Goal: Information Seeking & Learning: Find specific fact

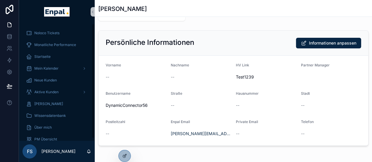
scroll to position [140, 0]
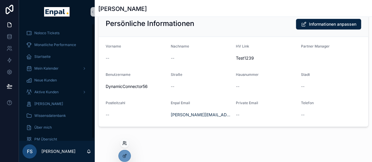
click at [124, 144] on icon at bounding box center [124, 143] width 5 height 5
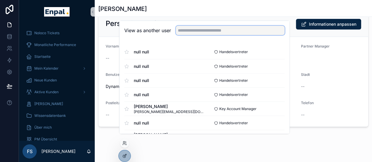
click at [208, 35] on input "text" at bounding box center [230, 30] width 109 height 9
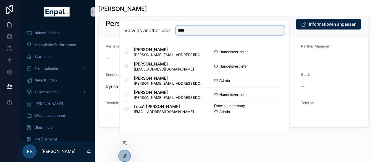
type input "**********"
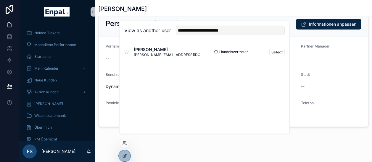
click at [161, 53] on span "[PERSON_NAME]" at bounding box center [169, 50] width 71 height 6
click at [279, 56] on button "Select" at bounding box center [276, 52] width 15 height 9
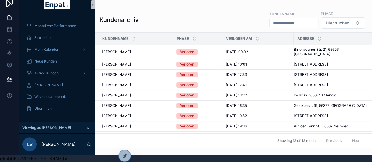
click at [291, 20] on input "scrollable content" at bounding box center [293, 23] width 48 height 8
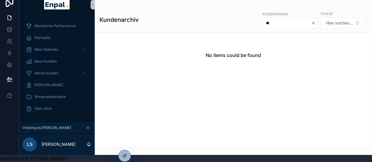
type input "*"
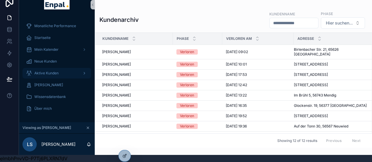
click at [79, 69] on div "Aktive Kunden" at bounding box center [56, 73] width 61 height 9
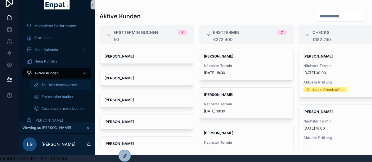
click at [86, 80] on div "To-Do's beantworten" at bounding box center [60, 84] width 54 height 9
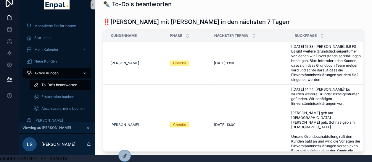
click at [86, 69] on div "scrollable content" at bounding box center [84, 73] width 8 height 9
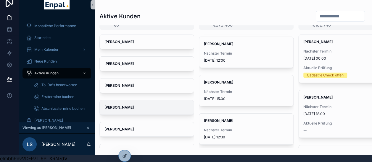
scroll to position [36, 0]
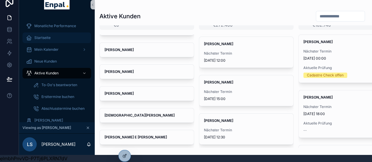
click at [75, 33] on div "Startseite" at bounding box center [56, 37] width 61 height 9
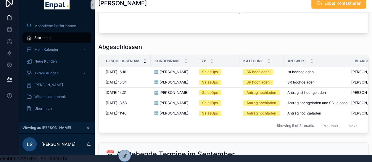
scroll to position [495, 0]
click at [166, 70] on span "🆕 [PERSON_NAME]" at bounding box center [171, 72] width 34 height 5
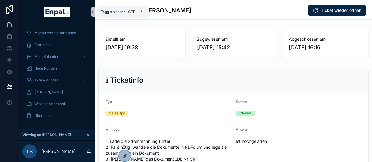
click at [93, 10] on icon "scrollable content" at bounding box center [92, 12] width 4 height 4
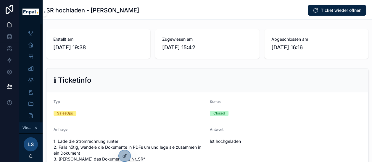
click at [110, 8] on h1 "SR hochladen - [PERSON_NAME]" at bounding box center [92, 10] width 93 height 8
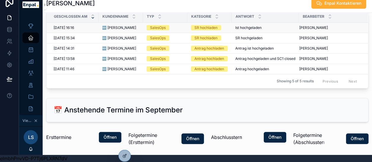
click at [111, 25] on span "🆕 [PERSON_NAME]" at bounding box center [119, 27] width 34 height 5
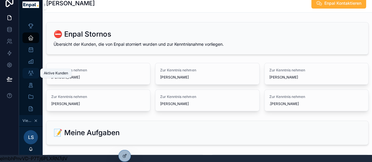
click at [33, 70] on icon "scrollable content" at bounding box center [31, 73] width 6 height 6
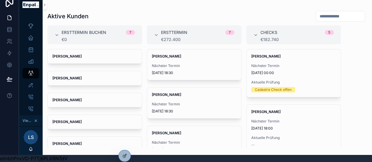
click at [328, 12] on input "scrollable content" at bounding box center [340, 16] width 48 height 8
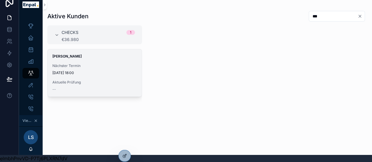
type input "***"
click at [116, 57] on div "[PERSON_NAME] Nächster Termin [DATE] 18:00 Aktuelle Prüfung --" at bounding box center [95, 72] width 94 height 47
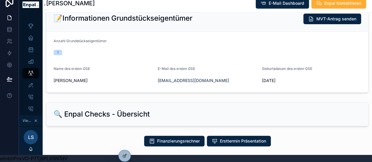
scroll to position [168, 0]
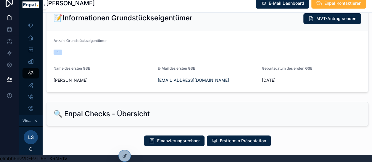
click at [265, 77] on span "[DATE]" at bounding box center [310, 80] width 99 height 6
copy span "[DATE]"
click at [121, 155] on div at bounding box center [125, 155] width 12 height 11
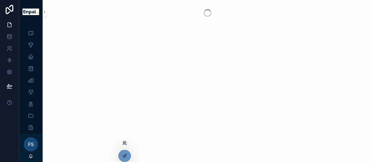
click at [125, 142] on icon at bounding box center [124, 143] width 5 height 5
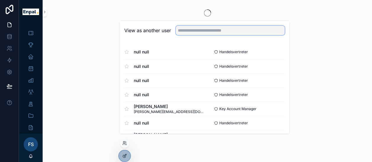
click at [219, 33] on input "text" at bounding box center [230, 30] width 109 height 9
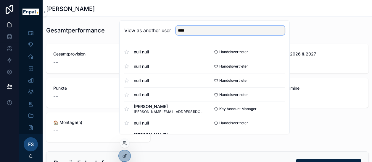
type input "****"
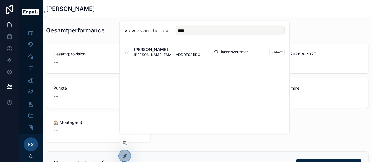
click at [171, 53] on span "Frank Dahlmeyer" at bounding box center [169, 50] width 71 height 6
click at [150, 53] on span "Frank Dahlmeyer" at bounding box center [169, 50] width 71 height 6
click at [273, 54] on button "Select" at bounding box center [276, 52] width 15 height 9
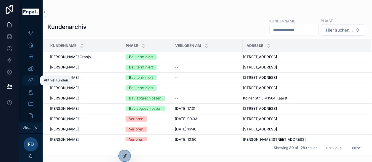
click at [34, 76] on div "Aktive Kunden" at bounding box center [30, 80] width 9 height 9
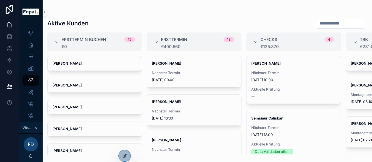
click at [325, 24] on input "scrollable content" at bounding box center [340, 23] width 48 height 8
type input "******"
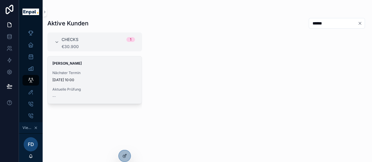
click at [89, 73] on span "Nächster Termin" at bounding box center [94, 73] width 85 height 5
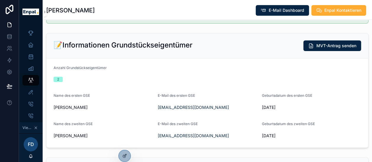
scroll to position [205, 0]
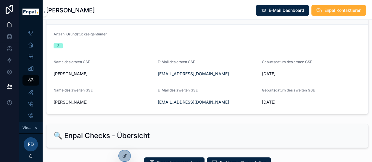
click at [272, 76] on span "23.6.1967" at bounding box center [310, 74] width 99 height 6
copy span "23.6.1967"
click at [262, 105] on span "11.3.1968" at bounding box center [310, 102] width 99 height 6
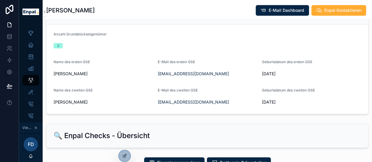
copy span "11.3.1968"
drag, startPoint x: 156, startPoint y: 105, endPoint x: 214, endPoint y: 107, distance: 58.0
click at [214, 107] on form "Anzahl Grundstückseigentümer 2 Name des ersten GSE Heiko Bäcker E-Mail des erst…" at bounding box center [206, 69] width 321 height 89
copy link "nc-baeckeur@netcologne.de"
